Goal: Find specific page/section: Find specific page/section

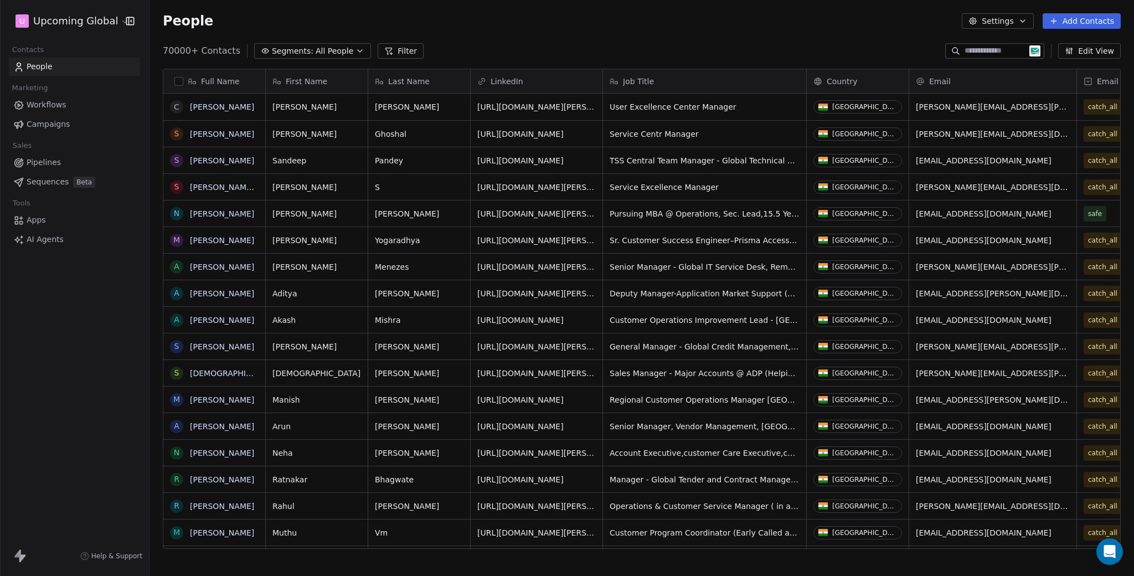
scroll to position [498, 976]
click at [181, 78] on button "button" at bounding box center [178, 81] width 9 height 9
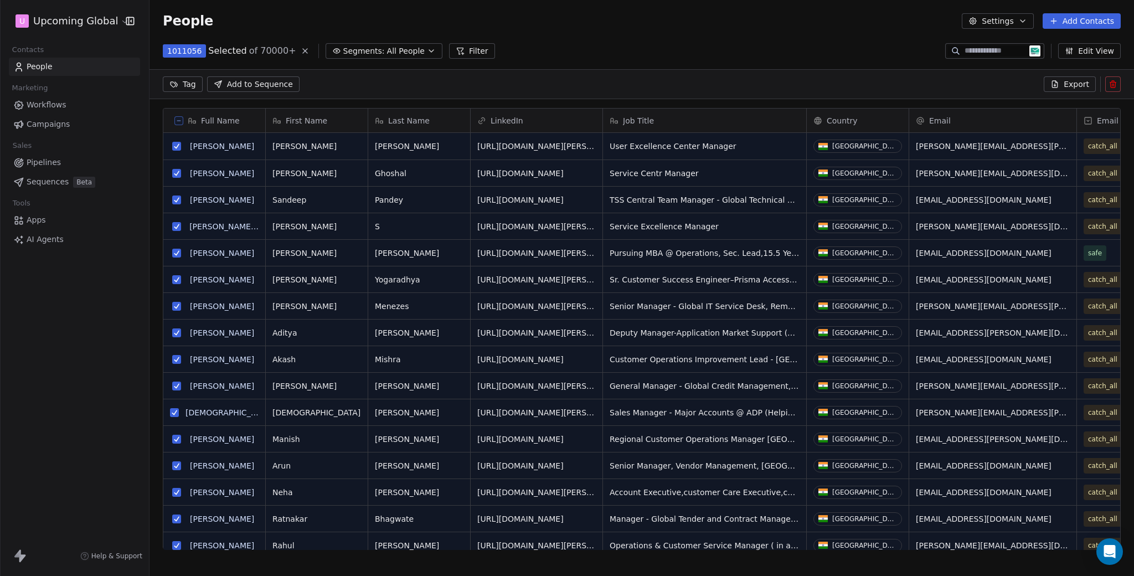
click at [181, 119] on icon at bounding box center [179, 121] width 6 height 6
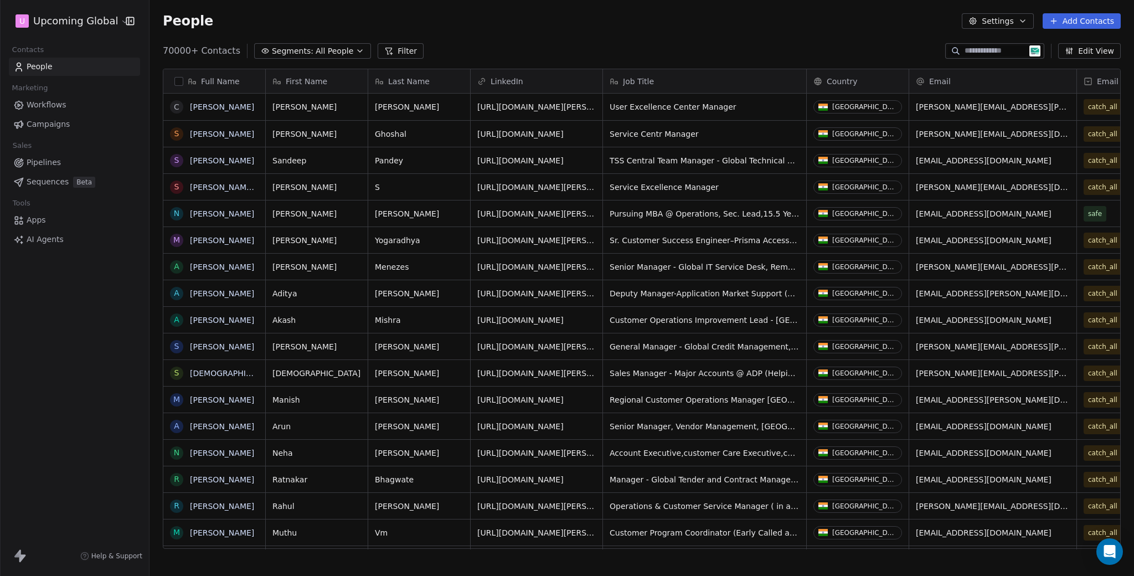
scroll to position [498, 976]
click at [273, 42] on div "70000+ Contacts Segments: All People Filter Edit View" at bounding box center [642, 51] width 985 height 18
click at [280, 45] on span "Segments:" at bounding box center [293, 51] width 42 height 12
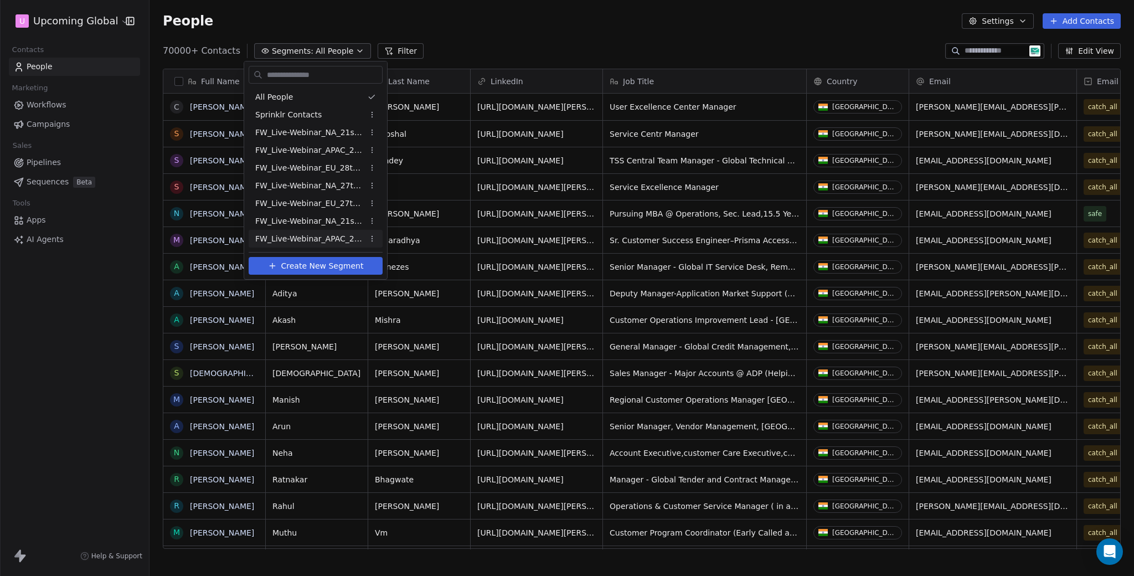
click at [294, 236] on span "FW_Live-Webinar_APAC_21stAugust'25 - Batch 2" at bounding box center [309, 239] width 109 height 12
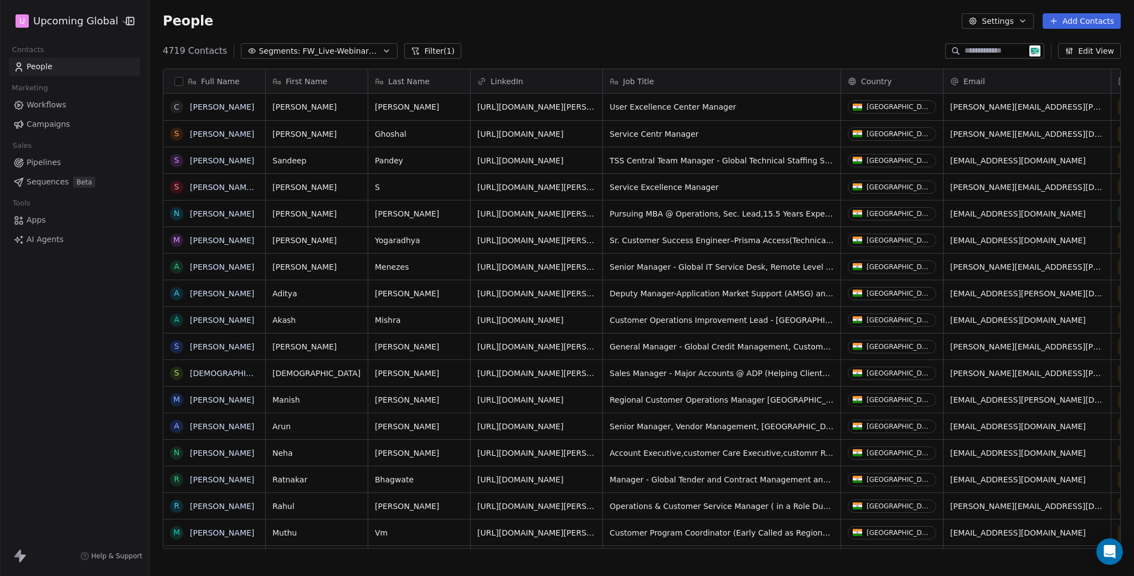
click at [331, 53] on span "FW_Live-Webinar_APAC_21stAugust'25 - Batch 2" at bounding box center [341, 51] width 78 height 12
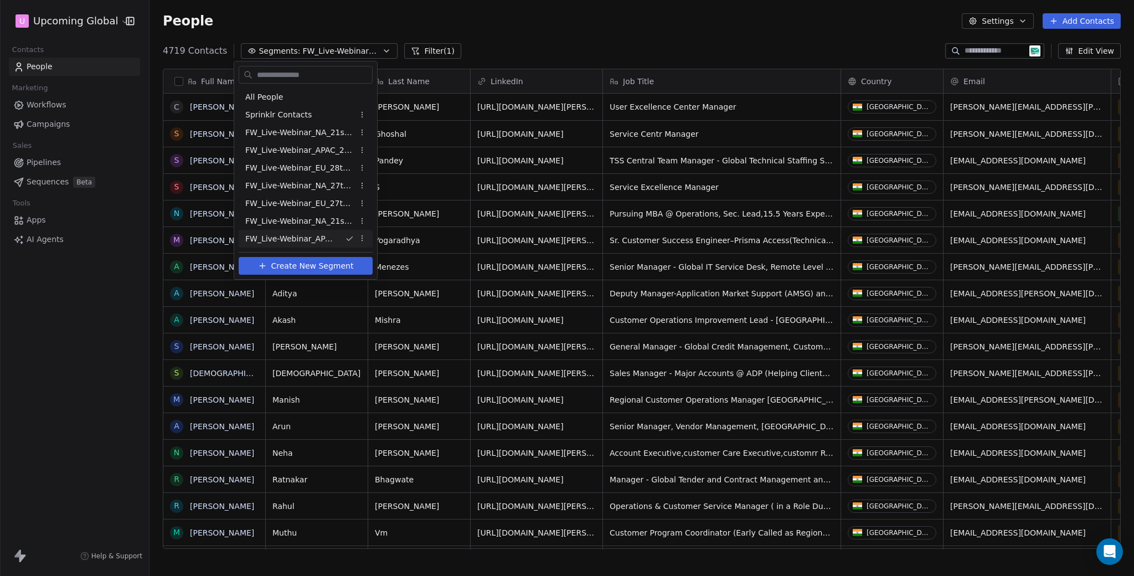
click at [535, 48] on html "U Upcoming Global Contacts People Marketing Workflows Campaigns Sales Pipelines…" at bounding box center [567, 288] width 1134 height 576
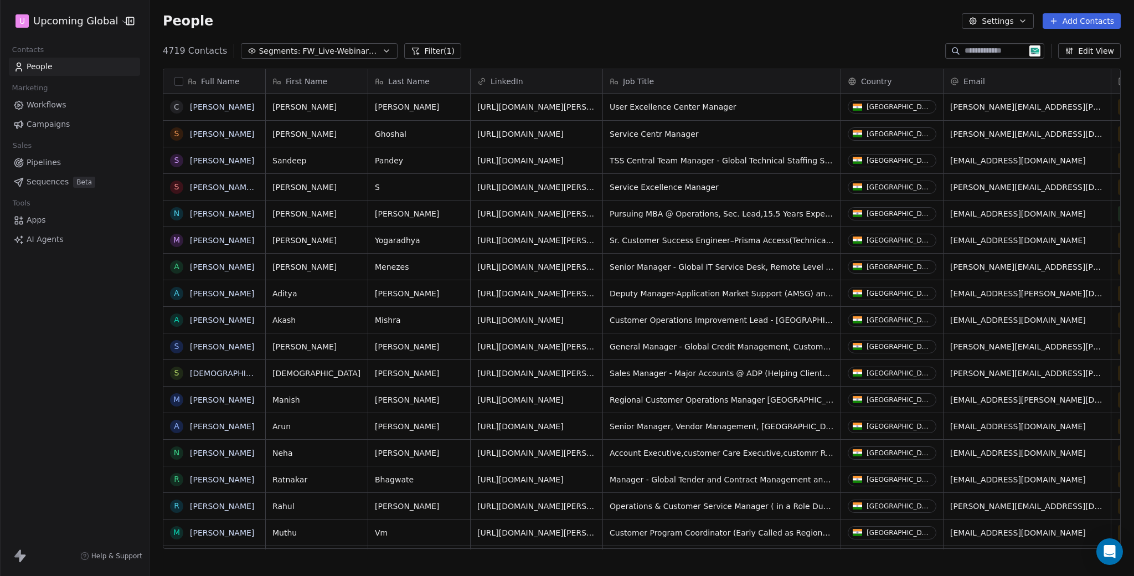
click at [322, 48] on span "FW_Live-Webinar_APAC_21stAugust'25 - Batch 2" at bounding box center [341, 51] width 78 height 12
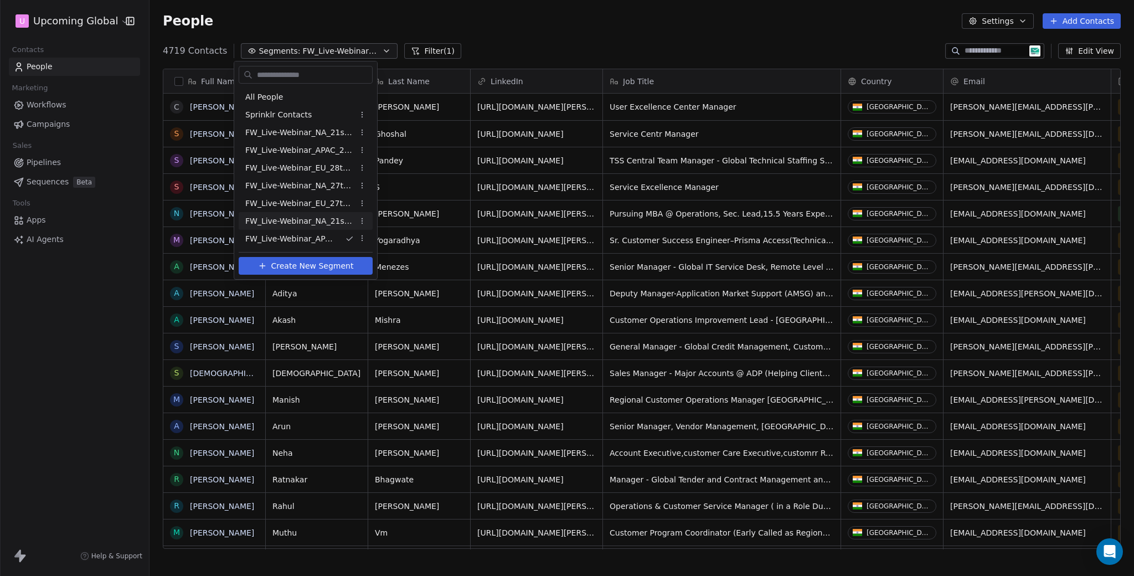
click at [327, 222] on span "FW_Live-Webinar_NA_21stAugust'25 Batch 2" at bounding box center [299, 221] width 109 height 12
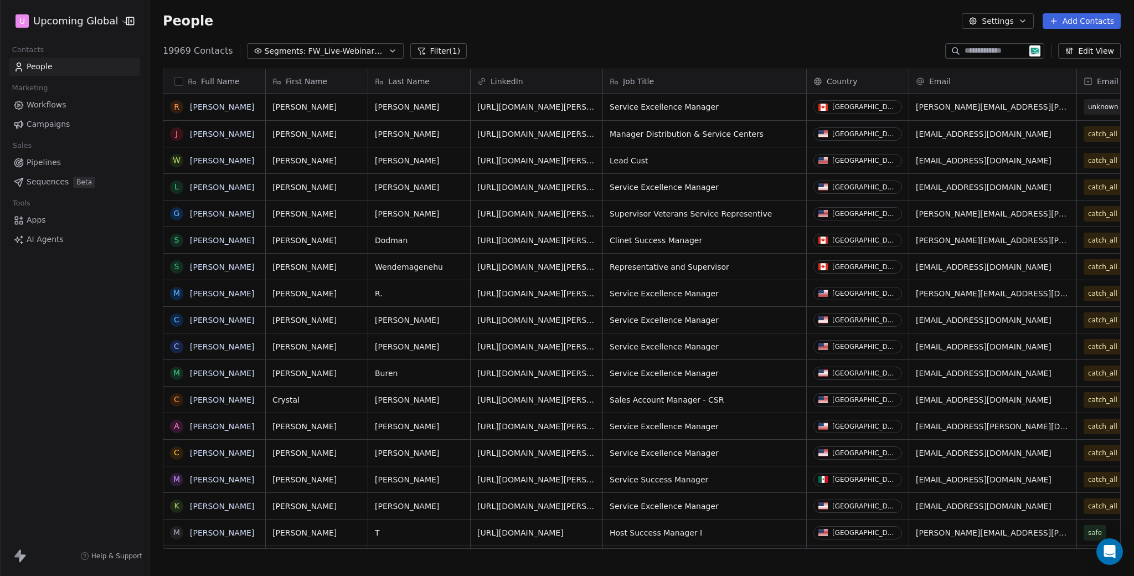
click at [319, 55] on span "FW_Live-Webinar_NA_21stAugust'25 Batch 2" at bounding box center [347, 51] width 78 height 12
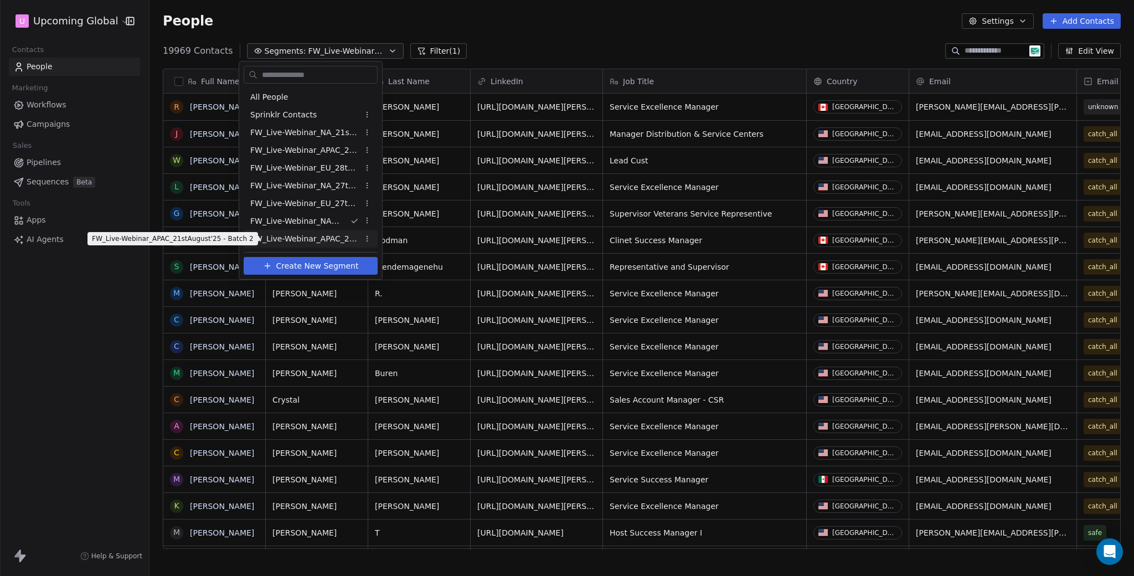
click at [300, 237] on span "FW_Live-Webinar_APAC_21stAugust'25 - Batch 2" at bounding box center [304, 239] width 109 height 12
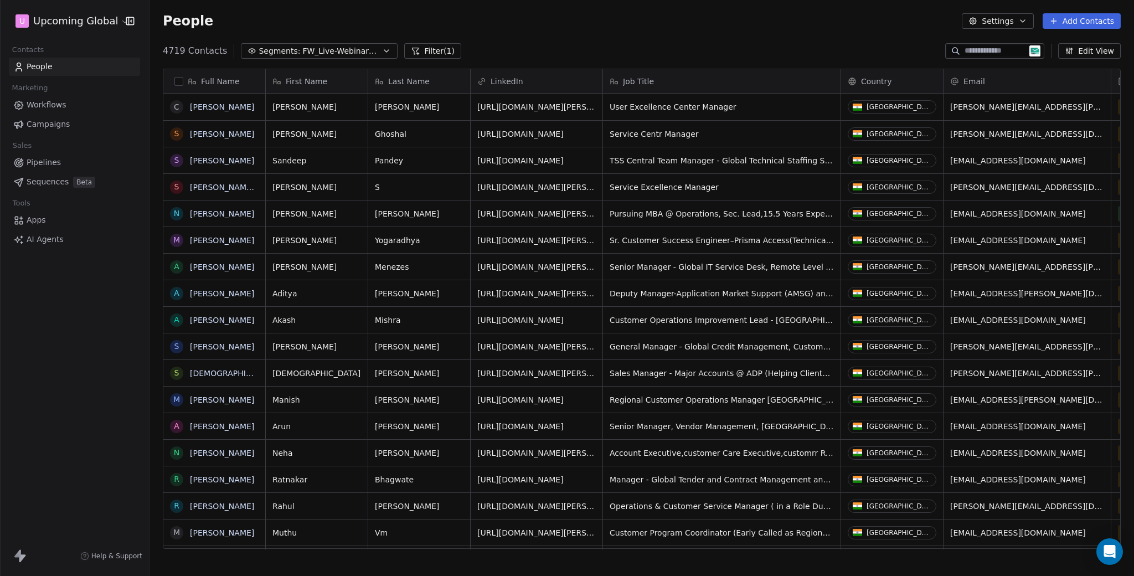
click at [662, 43] on div "4719 Contacts Segments: FW_Live-Webinar_APAC_21stAugust'25 - Batch 2 Filter (1)…" at bounding box center [642, 51] width 985 height 18
click at [92, 24] on html "U Upcoming Global Contacts People Marketing Workflows Campaigns Sales Pipelines…" at bounding box center [567, 288] width 1134 height 576
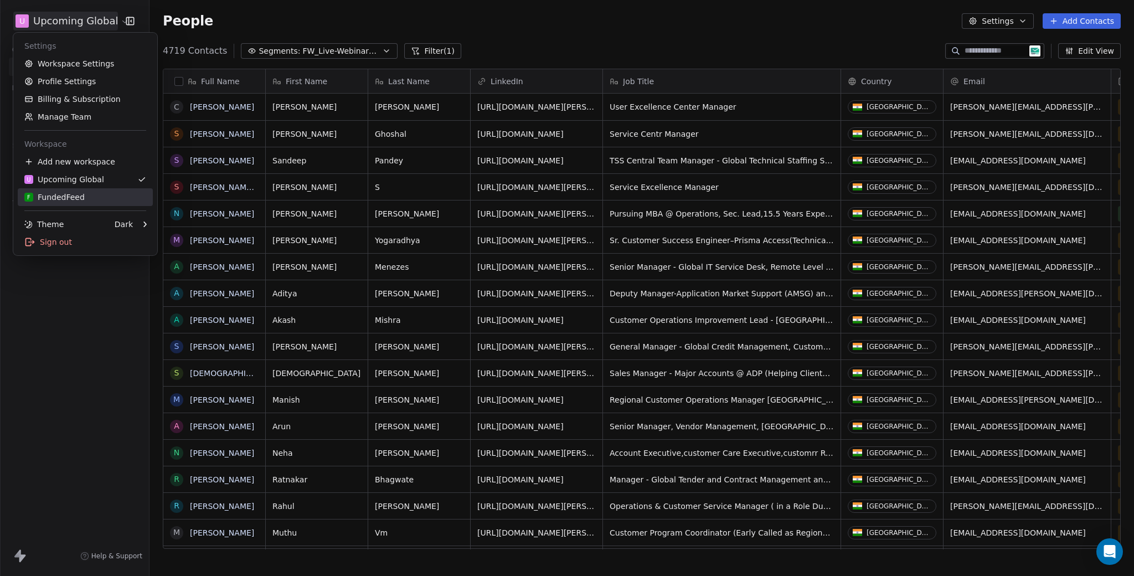
click at [79, 200] on div "F FundedFeed" at bounding box center [54, 197] width 60 height 11
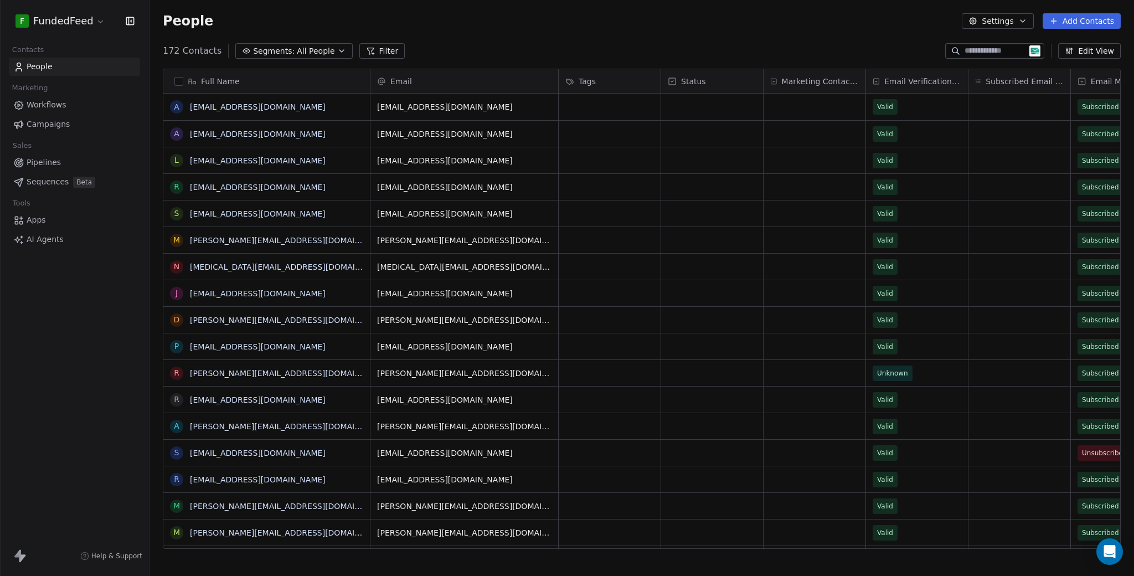
scroll to position [498, 976]
